Goal: Communication & Community: Answer question/provide support

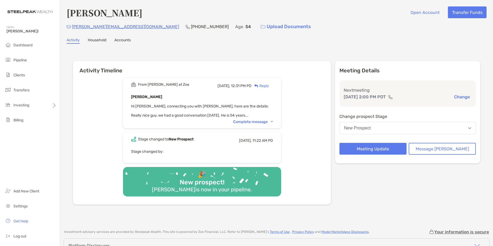
click at [254, 125] on div "From Paul at Zoe Today, 12:31 PM PD Reply Dario Gnani Hi Joseph, connecting you…" at bounding box center [202, 103] width 158 height 51
click at [255, 123] on div "Complete message" at bounding box center [253, 122] width 40 height 5
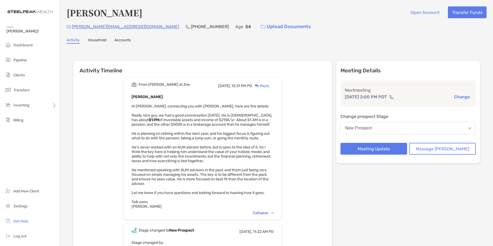
click at [269, 85] on div "Reply" at bounding box center [260, 86] width 17 height 6
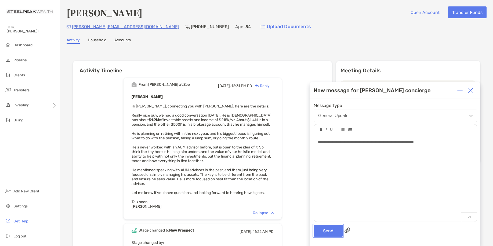
click at [330, 228] on button "Send" at bounding box center [327, 231] width 29 height 12
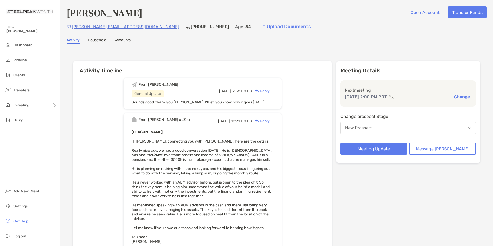
click at [348, 39] on div "Activity Household Accounts" at bounding box center [277, 41] width 420 height 6
click at [20, 45] on span "Dashboard" at bounding box center [22, 45] width 19 height 5
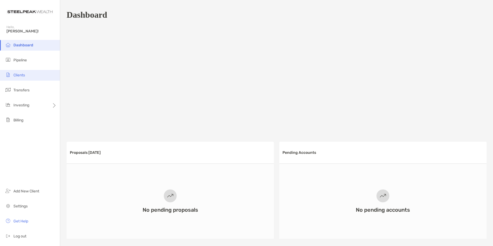
click at [22, 74] on span "Clients" at bounding box center [19, 75] width 12 height 5
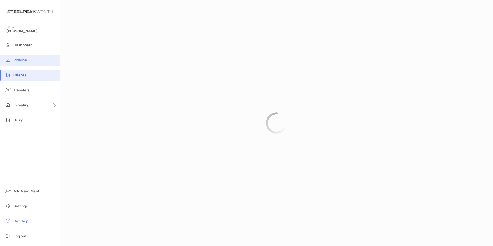
click at [25, 58] on span "Pipeline" at bounding box center [19, 60] width 13 height 5
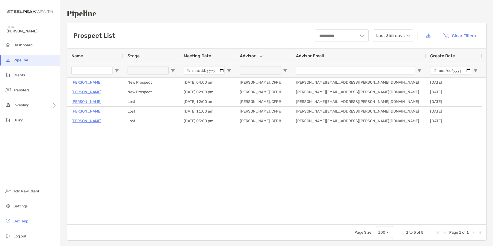
click at [25, 58] on li "Pipeline" at bounding box center [30, 60] width 60 height 11
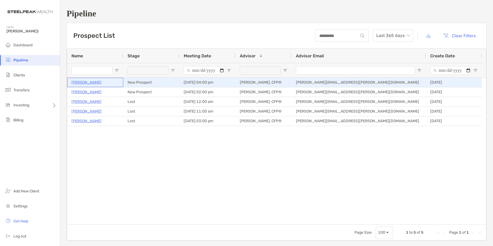
click at [83, 80] on p "[PERSON_NAME]" at bounding box center [86, 82] width 30 height 7
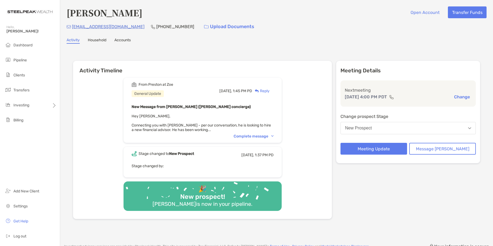
click at [252, 134] on div "Complete message" at bounding box center [253, 136] width 40 height 5
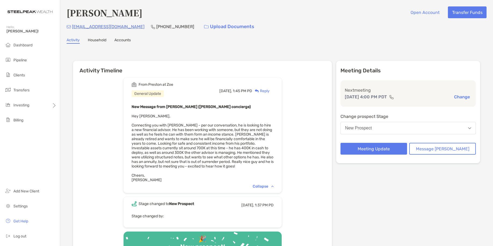
click at [307, 153] on div "From Preston at Zoe General Update Today, 1:45 PM PD Reply New Message from Pre…" at bounding box center [202, 172] width 259 height 196
click at [296, 119] on div "From Preston at Zoe General Update Today, 1:45 PM PD Reply New Message from Pre…" at bounding box center [202, 172] width 259 height 196
click at [311, 134] on div "From Preston at Zoe General Update Today, 1:45 PM PD Reply New Message from Pre…" at bounding box center [202, 172] width 259 height 196
drag, startPoint x: 305, startPoint y: 161, endPoint x: 312, endPoint y: 161, distance: 7.2
click at [305, 161] on div "From Preston at Zoe General Update Today, 1:45 PM PD Reply New Message from Pre…" at bounding box center [202, 172] width 259 height 196
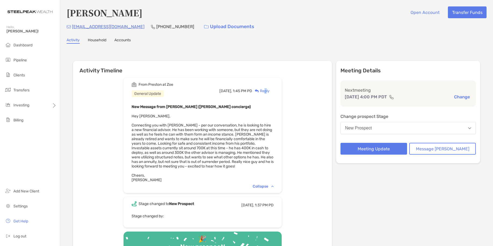
click at [269, 92] on div "Reply" at bounding box center [260, 91] width 17 height 6
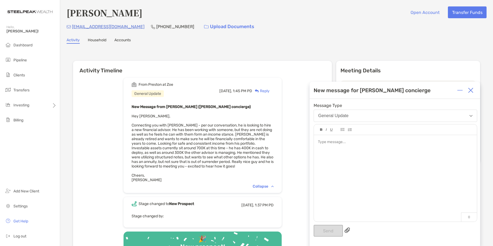
click at [379, 169] on div at bounding box center [395, 175] width 163 height 81
click at [325, 232] on button "Send" at bounding box center [327, 231] width 29 height 12
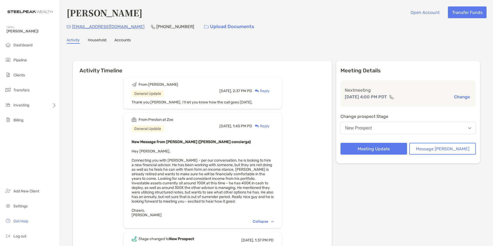
click at [367, 32] on div "mike2436william@gmail.com (805) 433-3128 Upload Documents" at bounding box center [277, 27] width 420 height 12
